Goal: Information Seeking & Learning: Learn about a topic

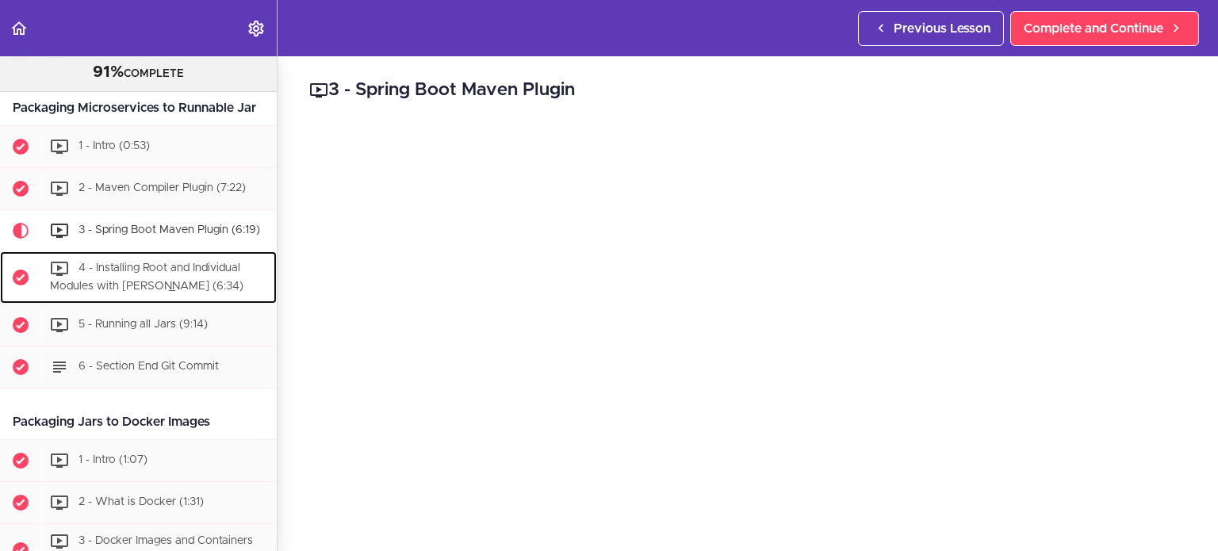
click at [167, 292] on span "4 - Installing Root and Individual Modules with [PERSON_NAME] (6:34)" at bounding box center [146, 276] width 193 height 29
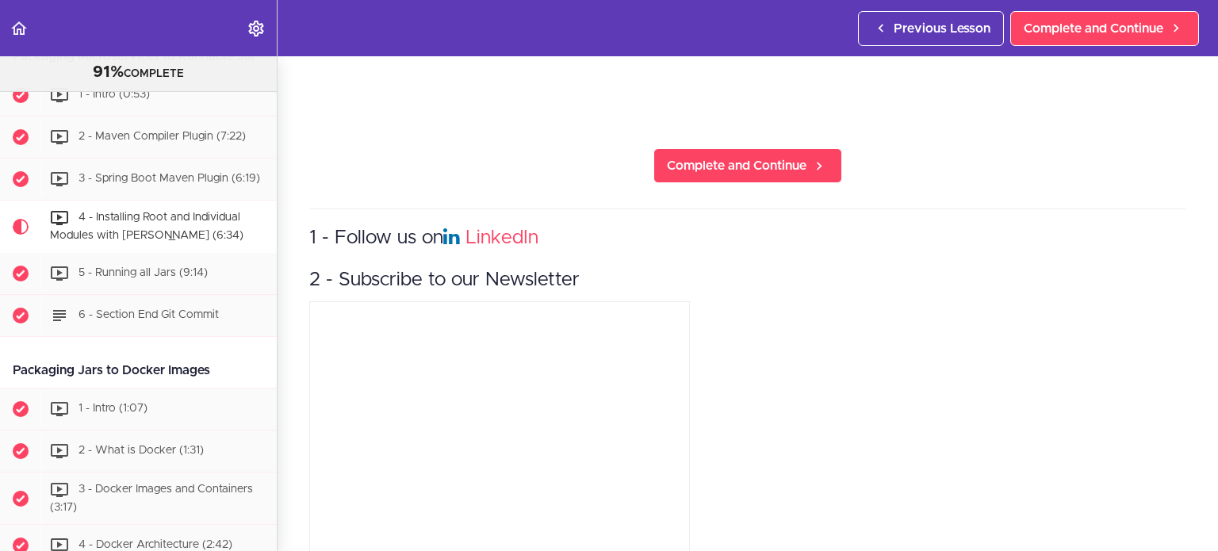
scroll to position [448, 0]
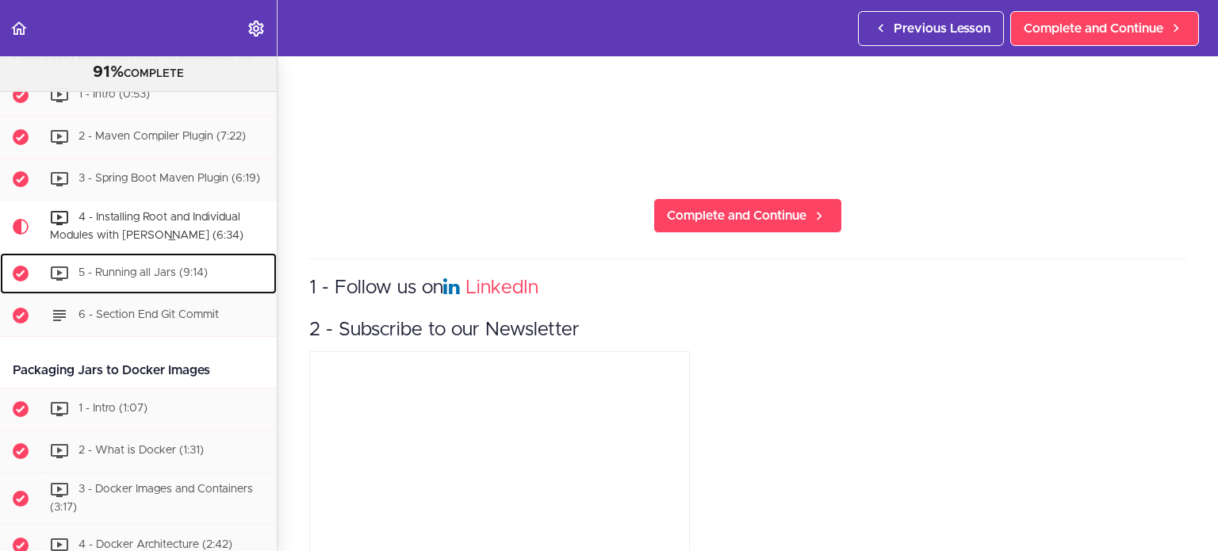
click at [127, 278] on span "5 - Running all Jars (9:14)" at bounding box center [143, 272] width 129 height 11
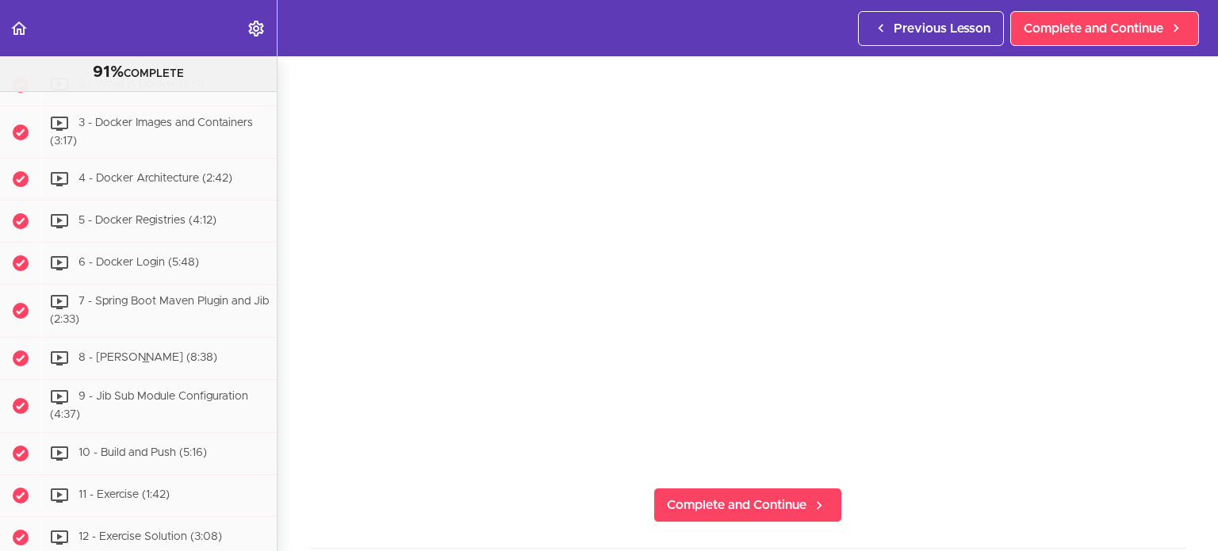
scroll to position [4228, 0]
